Goal: Information Seeking & Learning: Learn about a topic

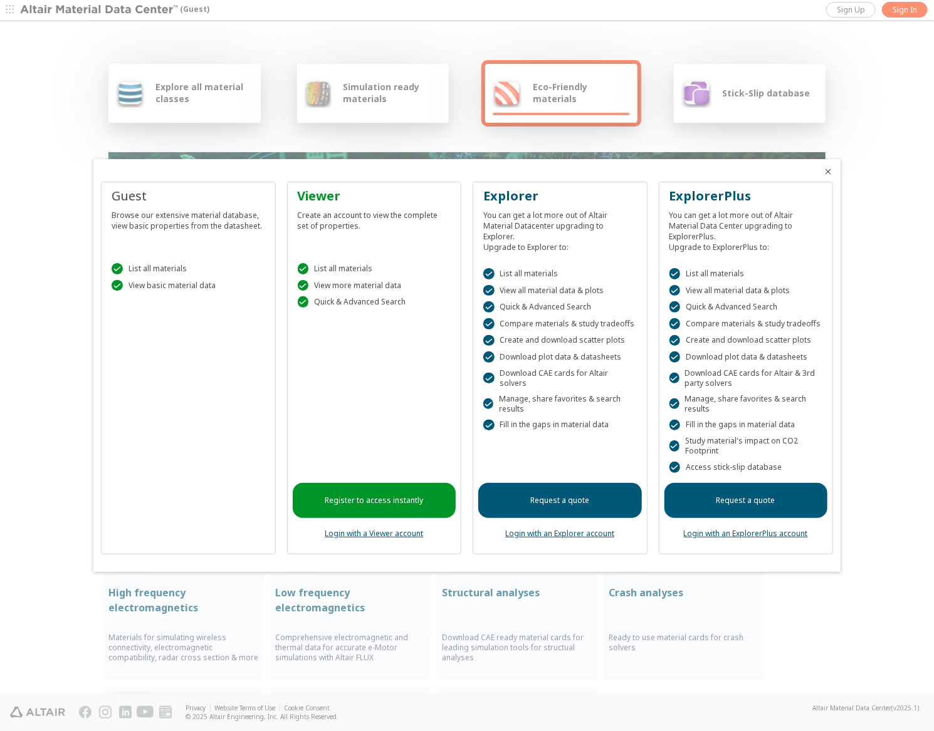
click at [387, 533] on link "Login with a Viewer account" at bounding box center [374, 533] width 98 height 11
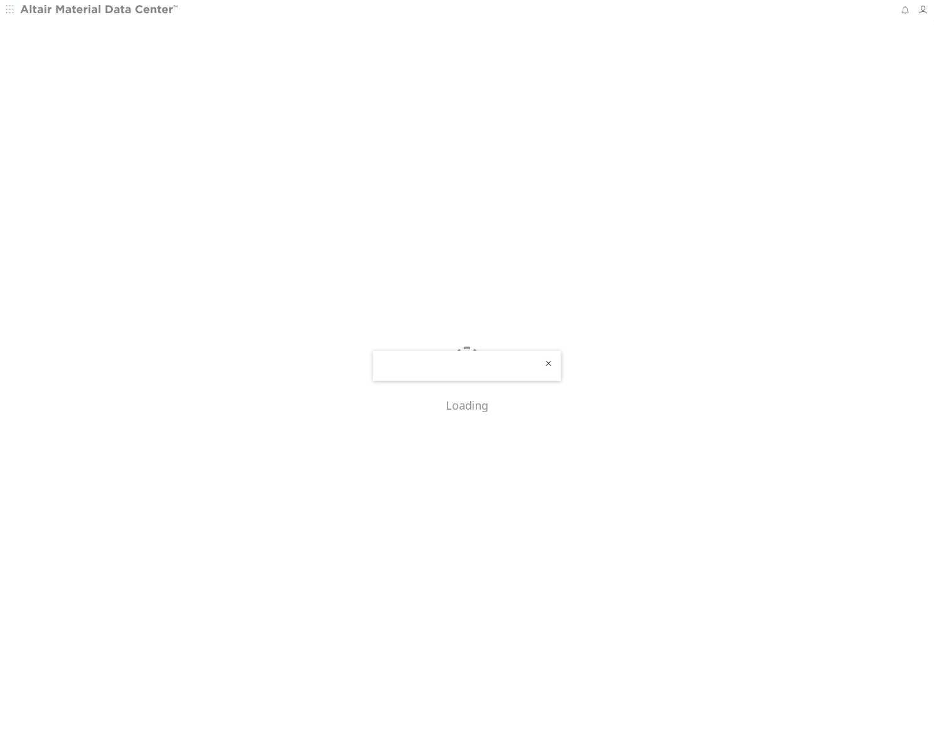
click at [223, 131] on div at bounding box center [467, 365] width 934 height 731
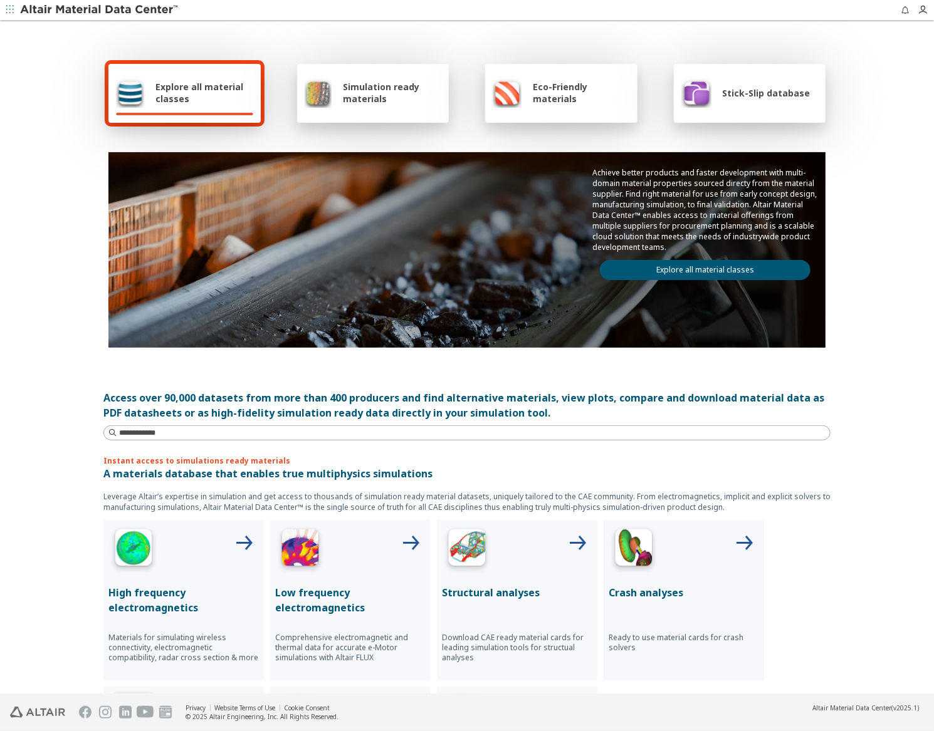
click at [781, 76] on div "Stick-Slip database" at bounding box center [750, 93] width 152 height 59
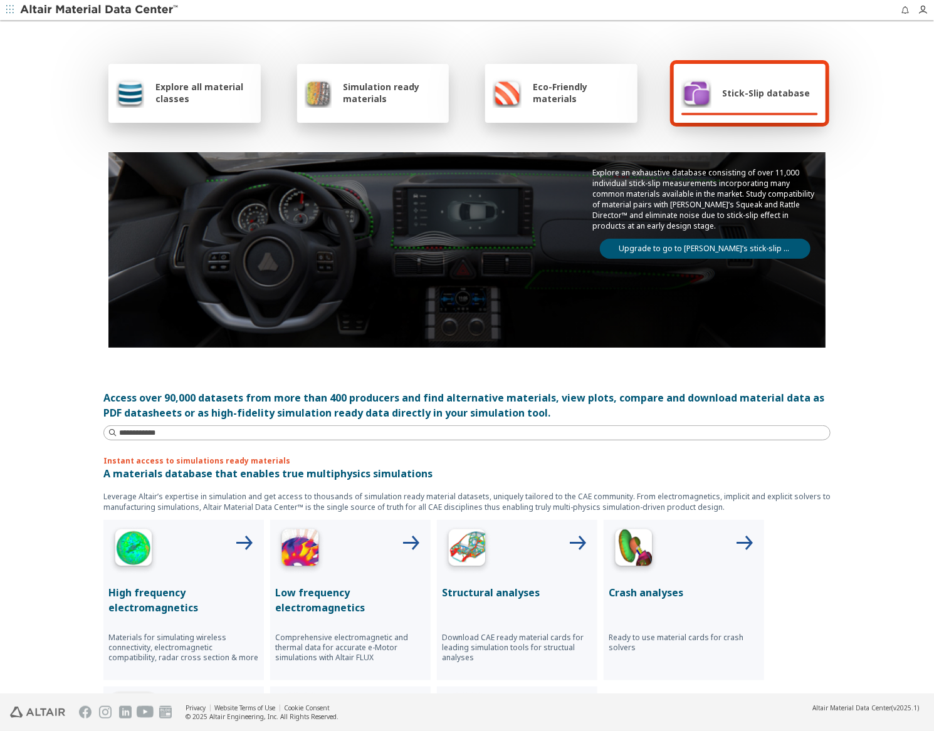
click at [579, 81] on span "Eco-Friendly materials" at bounding box center [581, 93] width 97 height 24
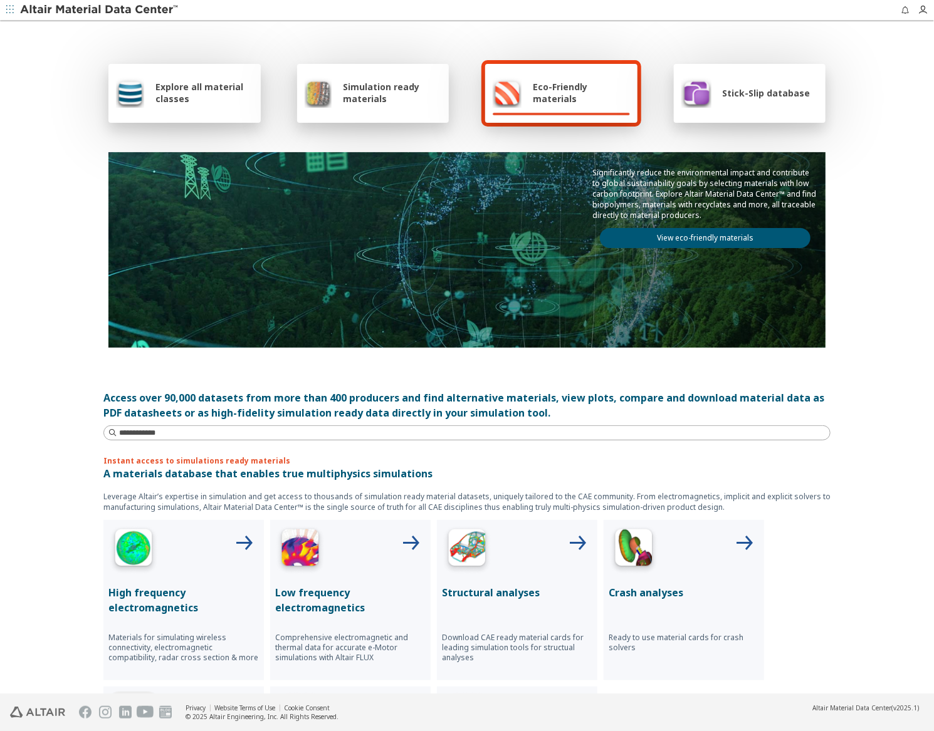
click at [407, 96] on span "Simulation ready materials" at bounding box center [392, 93] width 98 height 24
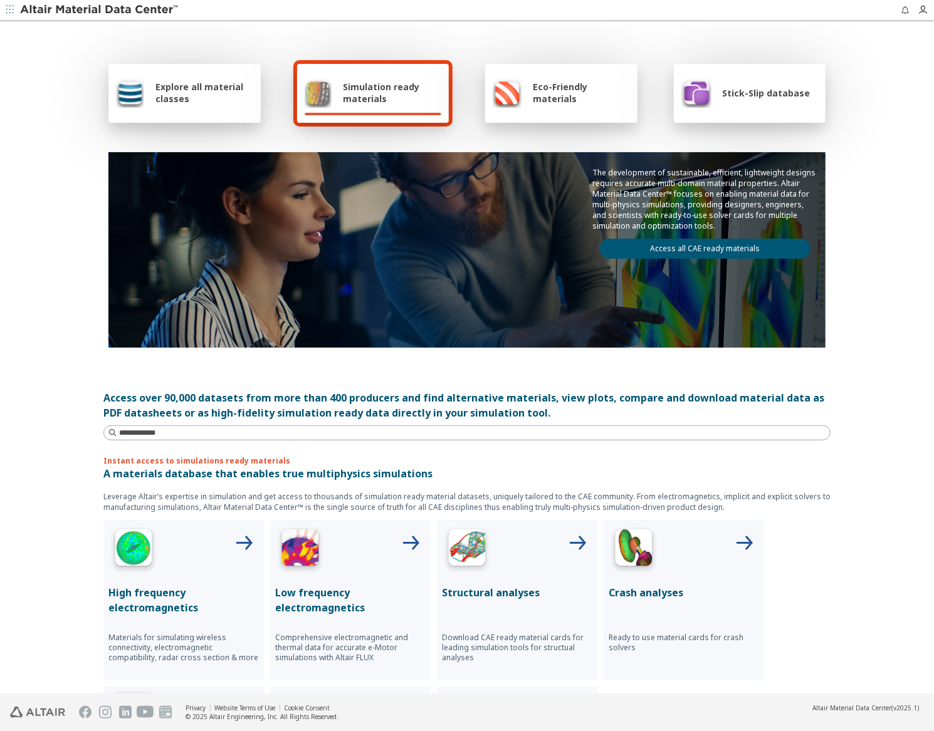
click at [187, 118] on div "Explore all material classes" at bounding box center [184, 93] width 152 height 59
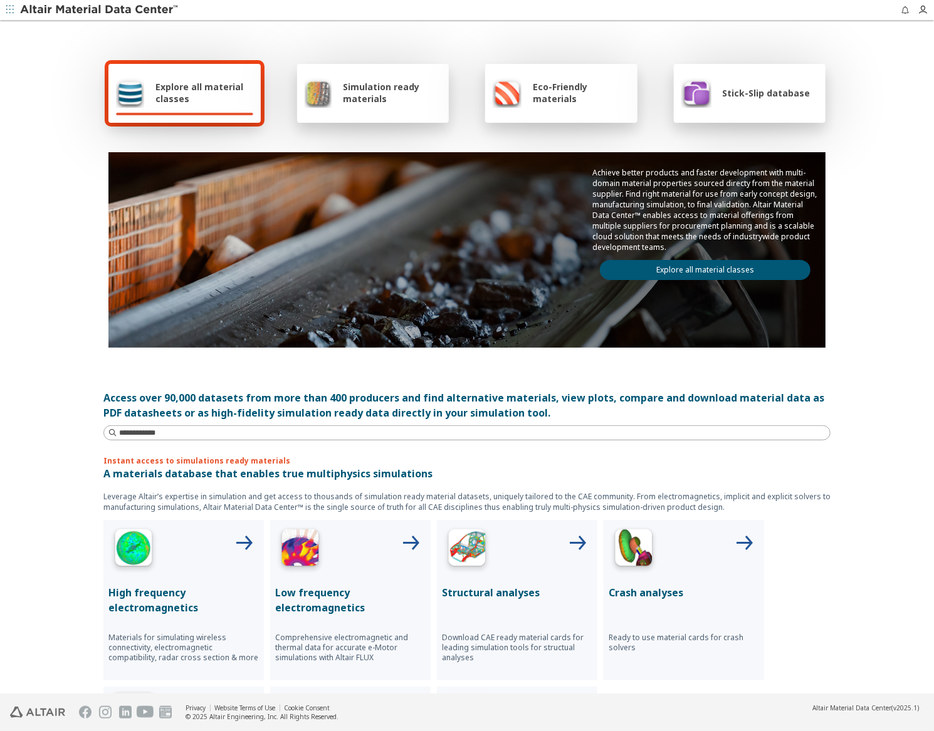
click at [708, 264] on link "Explore all material classes" at bounding box center [705, 270] width 211 height 20
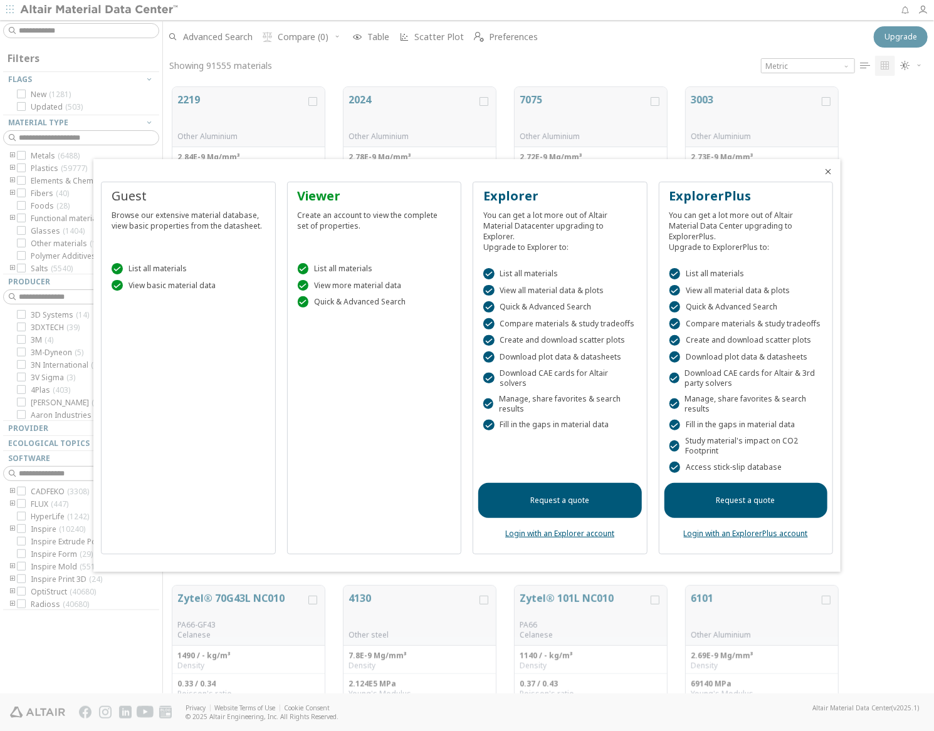
scroll to position [607, 761]
click at [709, 532] on link "Login with an ExplorerPlus account" at bounding box center [746, 533] width 124 height 11
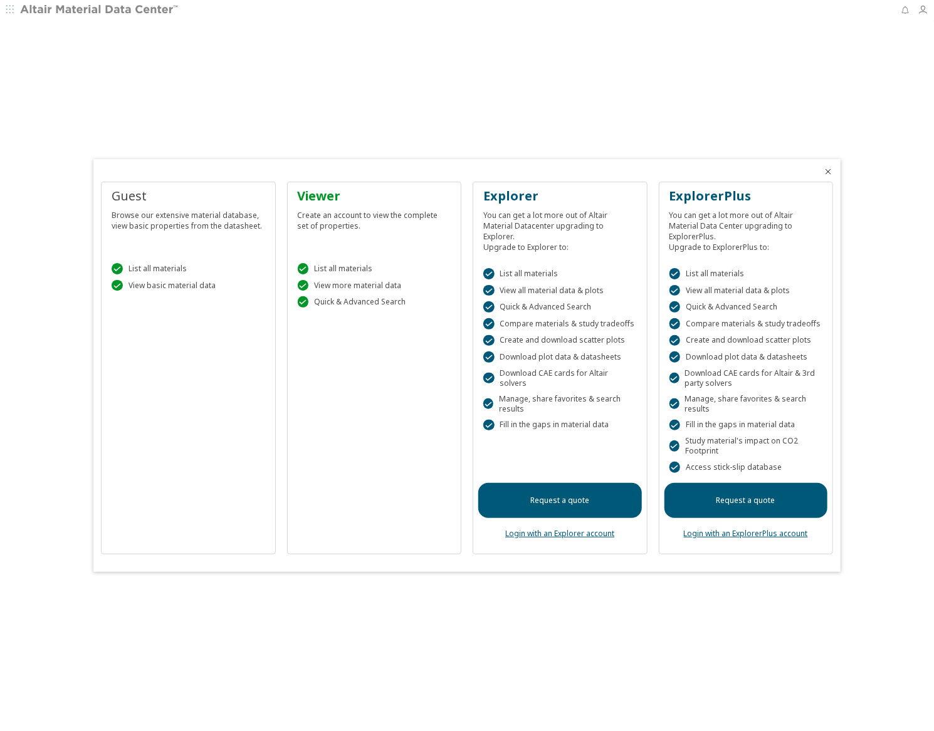
click at [802, 531] on link "Login with an ExplorerPlus account" at bounding box center [746, 533] width 124 height 11
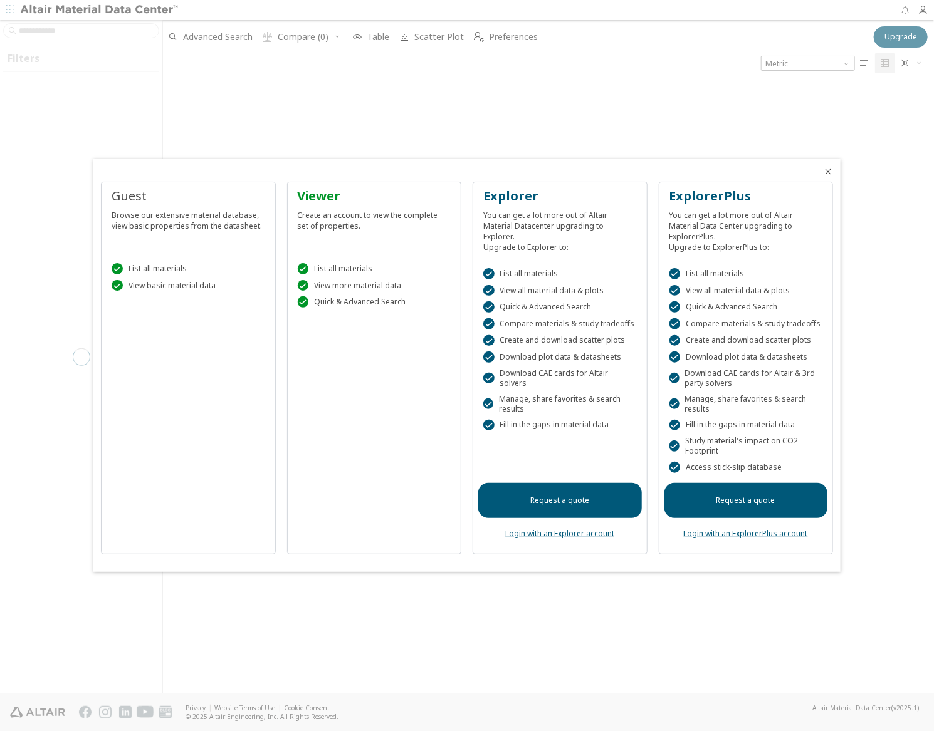
click at [832, 175] on icon "Close" at bounding box center [828, 172] width 10 height 10
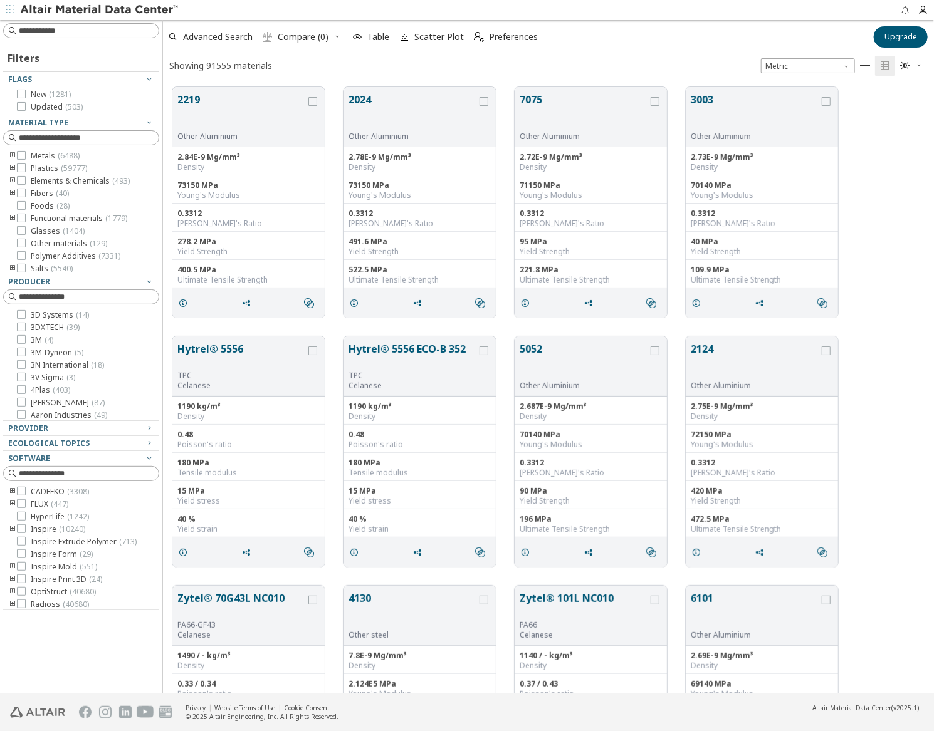
scroll to position [607, 761]
click at [883, 219] on div "2219 Other Aluminium 2.84E-9 Mg/mm³ Density 73150 MPa Young's Modulus 0.3312 Po…" at bounding box center [548, 202] width 771 height 249
click at [556, 100] on button "7075" at bounding box center [584, 111] width 128 height 39
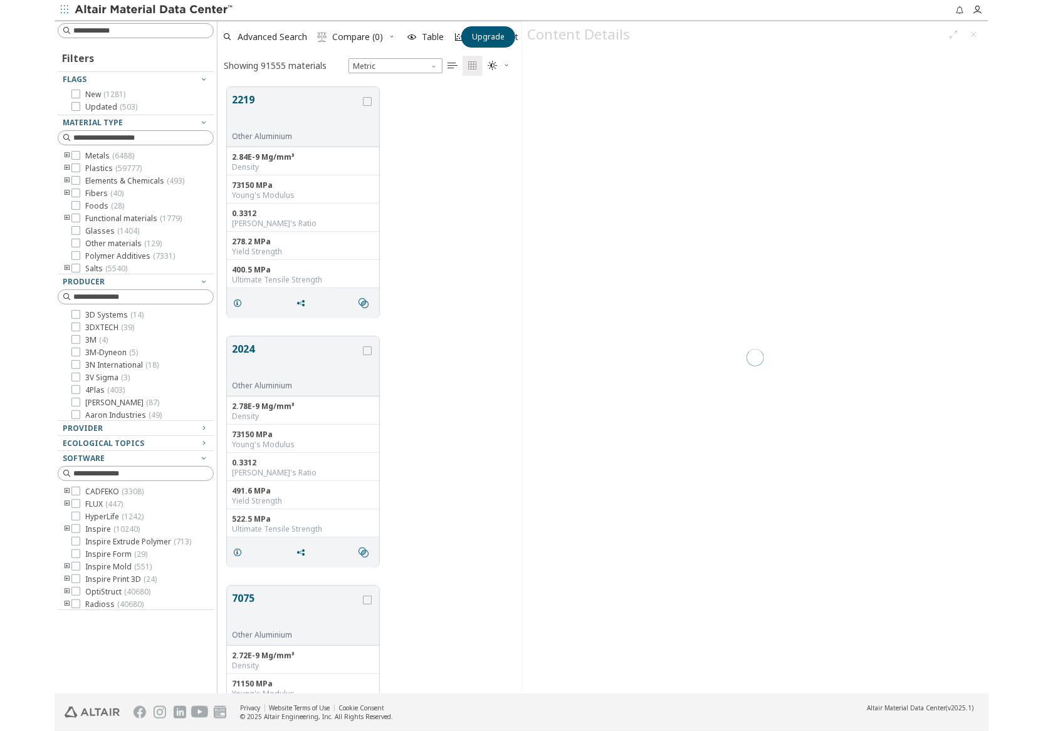
scroll to position [607, 294]
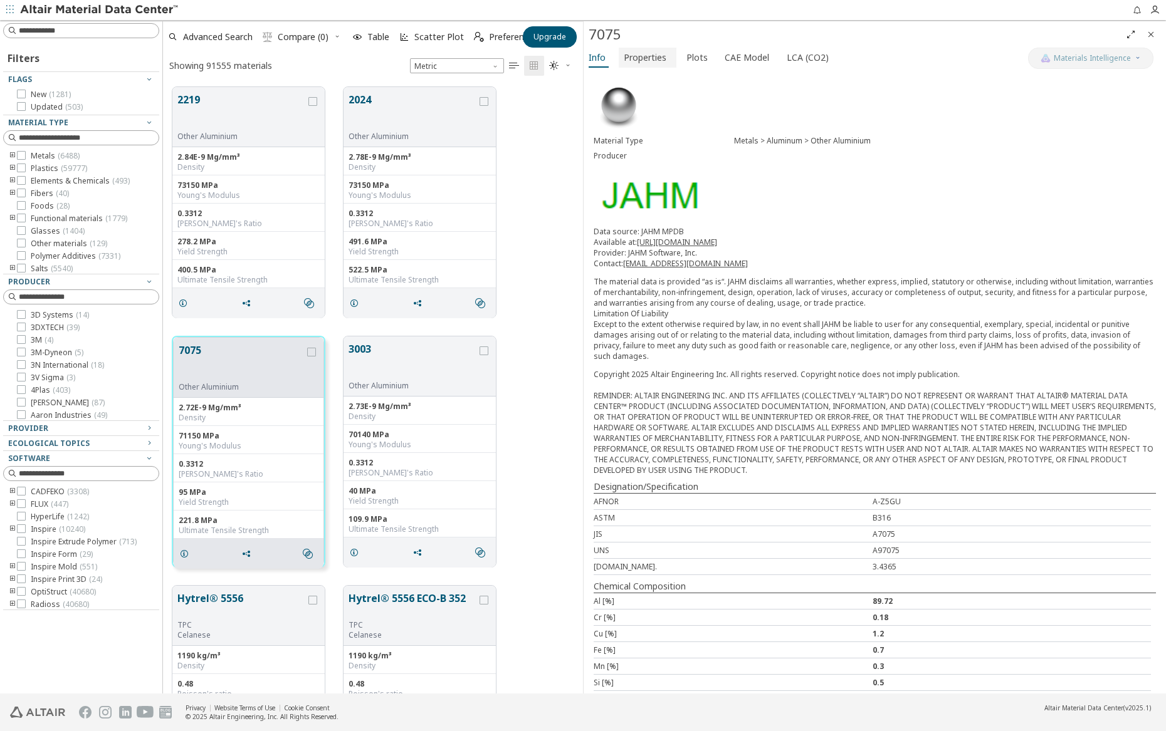
click at [624, 54] on span "Properties" at bounding box center [645, 58] width 43 height 20
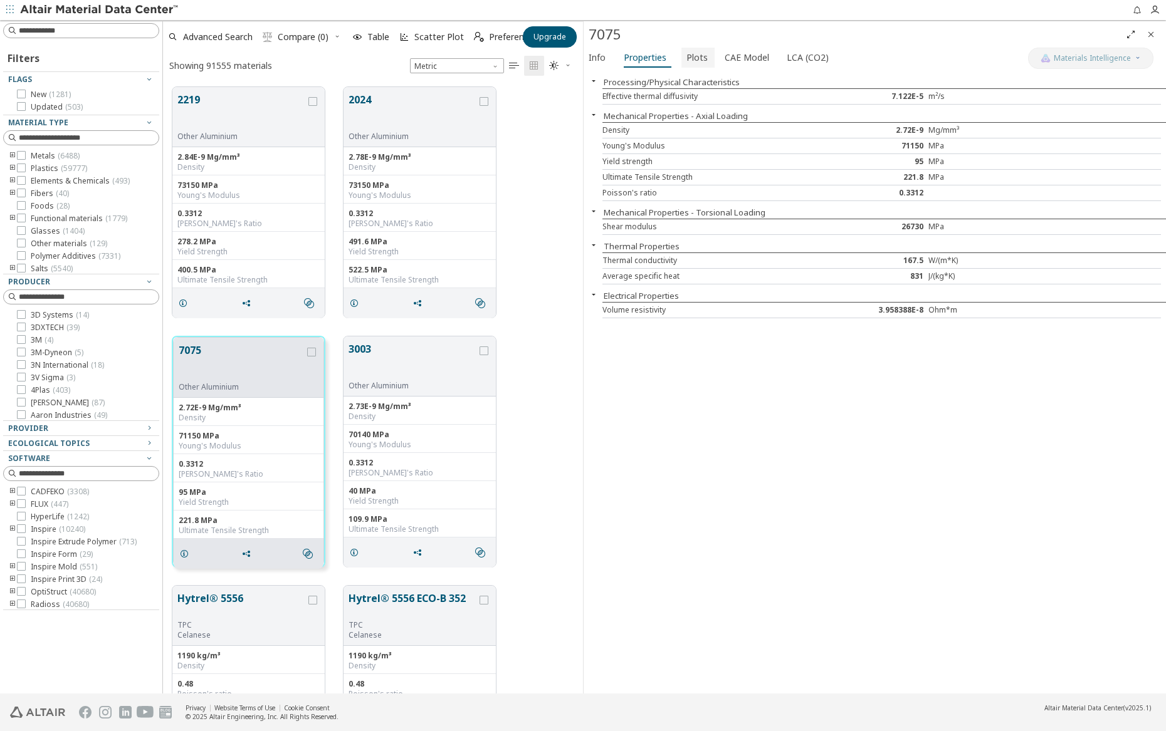
click at [681, 58] on button "Plots" at bounding box center [697, 58] width 33 height 20
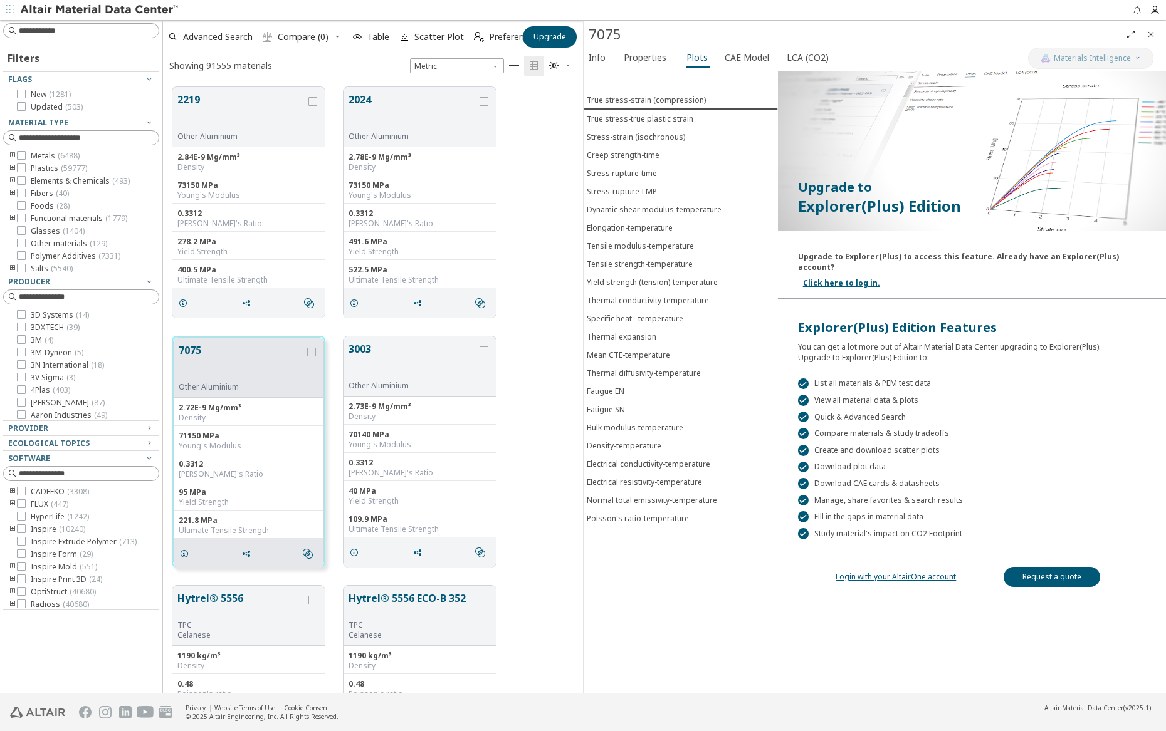
click at [852, 278] on link "Click here to log in." at bounding box center [841, 283] width 77 height 11
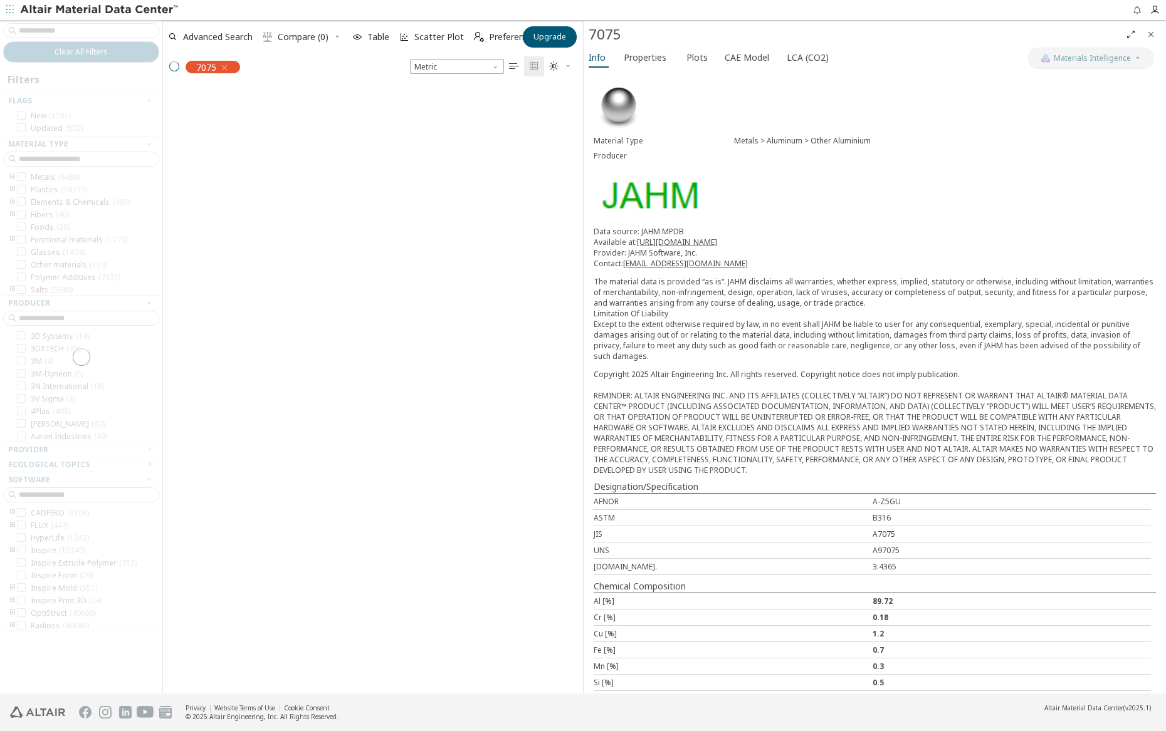
scroll to position [605, 410]
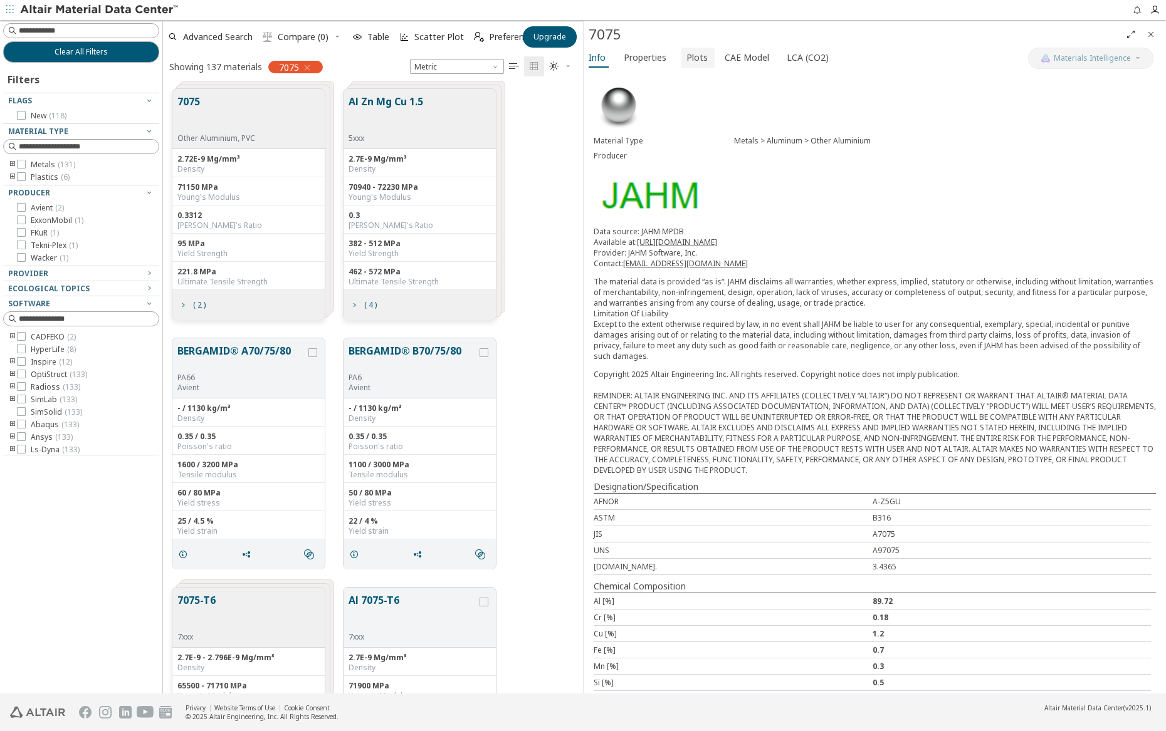
click at [688, 56] on span "Plots" at bounding box center [696, 58] width 21 height 20
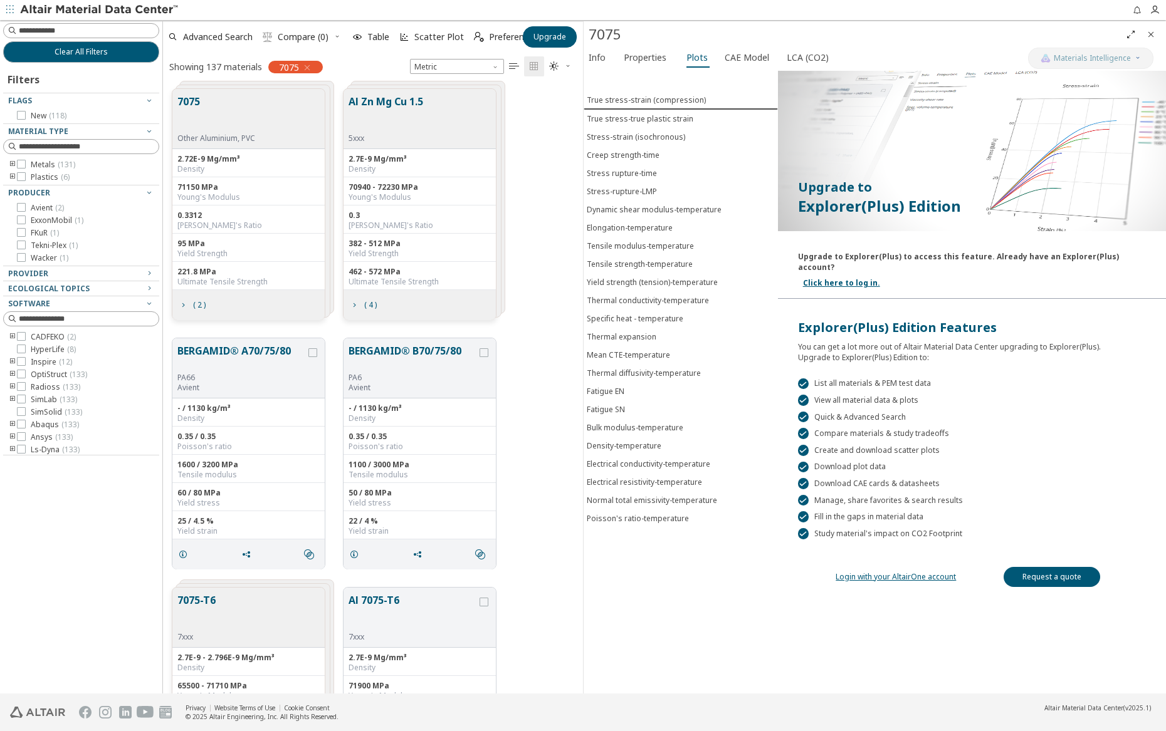
click at [887, 572] on link "Login with your AltairOne account" at bounding box center [895, 577] width 120 height 11
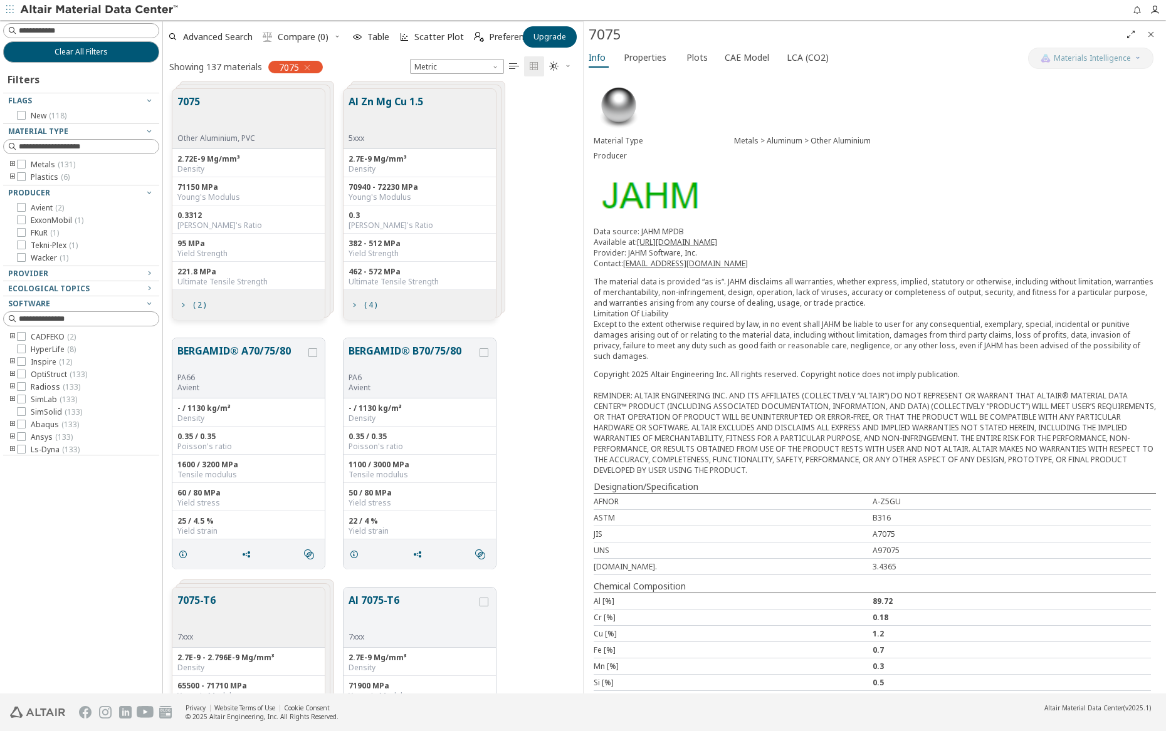
scroll to position [605, 410]
